Goal: Find specific page/section: Find specific page/section

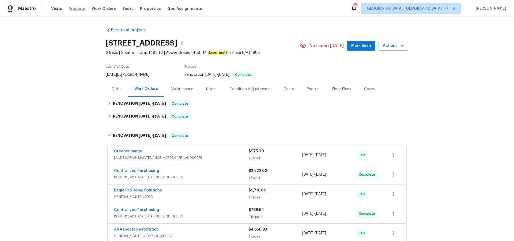
click at [79, 8] on span "Projects" at bounding box center [77, 8] width 17 height 5
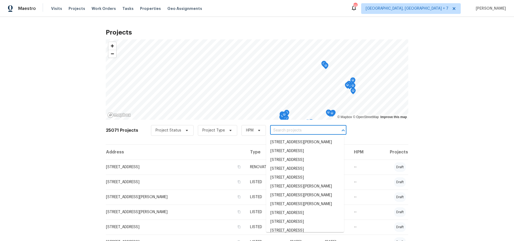
click at [298, 134] on input "text" at bounding box center [300, 130] width 61 height 8
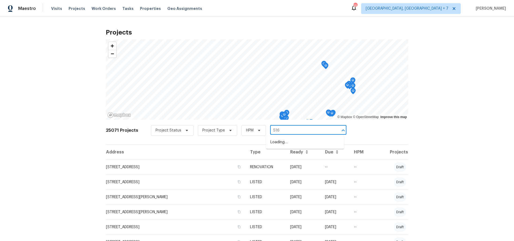
type input "5167"
click at [300, 161] on li "[STREET_ADDRESS]" at bounding box center [305, 160] width 78 height 9
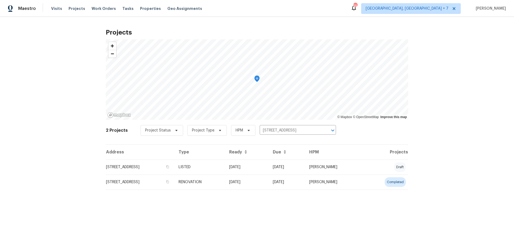
click at [145, 180] on td "[STREET_ADDRESS]" at bounding box center [140, 182] width 69 height 15
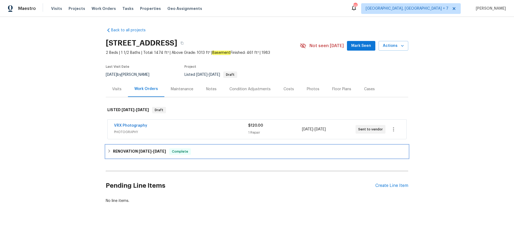
click at [129, 151] on h6 "RENOVATION [DATE] - [DATE]" at bounding box center [139, 151] width 53 height 6
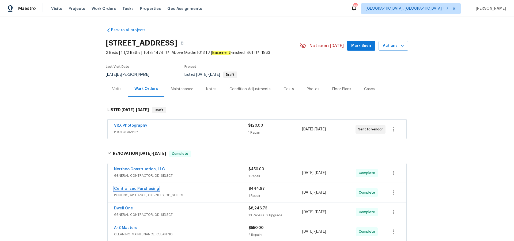
click at [122, 188] on link "Centralized Purchasing" at bounding box center [136, 189] width 45 height 4
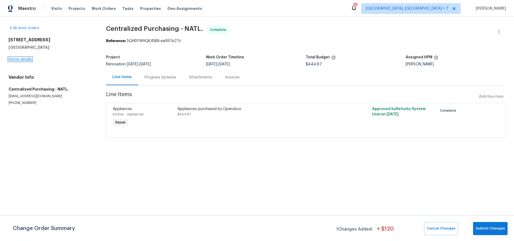
click at [16, 59] on link "Home details" at bounding box center [20, 59] width 23 height 4
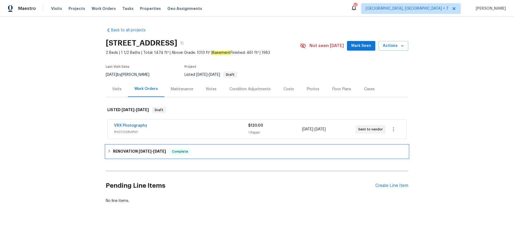
click at [125, 149] on h6 "RENOVATION [DATE] - [DATE]" at bounding box center [139, 151] width 53 height 6
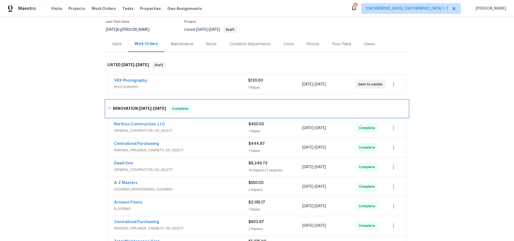
scroll to position [51, 0]
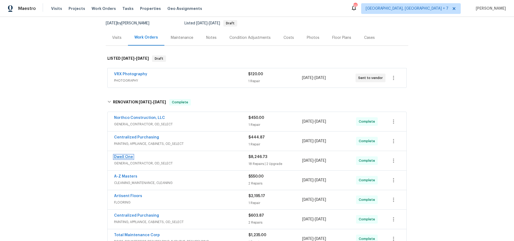
click at [128, 156] on link "Dwell One" at bounding box center [123, 157] width 19 height 4
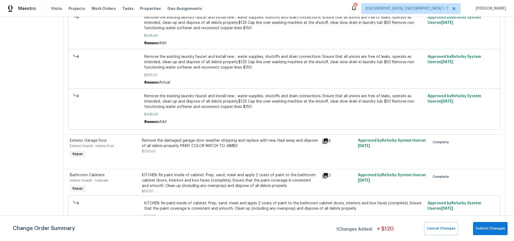
scroll to position [1017, 0]
